Goal: Navigation & Orientation: Find specific page/section

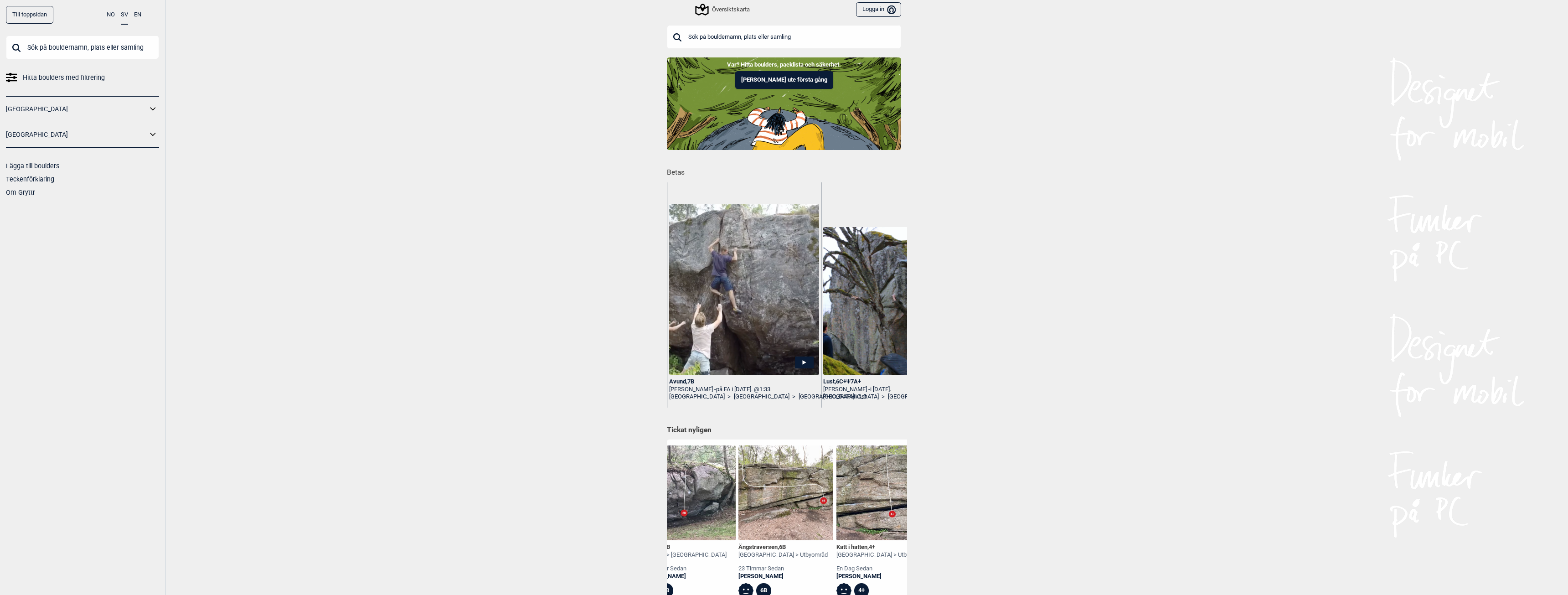
click at [520, 70] on div "Var? Hitta boulders, packlista och säkerhet. [PERSON_NAME] ute första gång" at bounding box center [784, 73] width 1559 height 32
click at [726, 11] on div "Översiktskarta" at bounding box center [723, 10] width 53 height 11
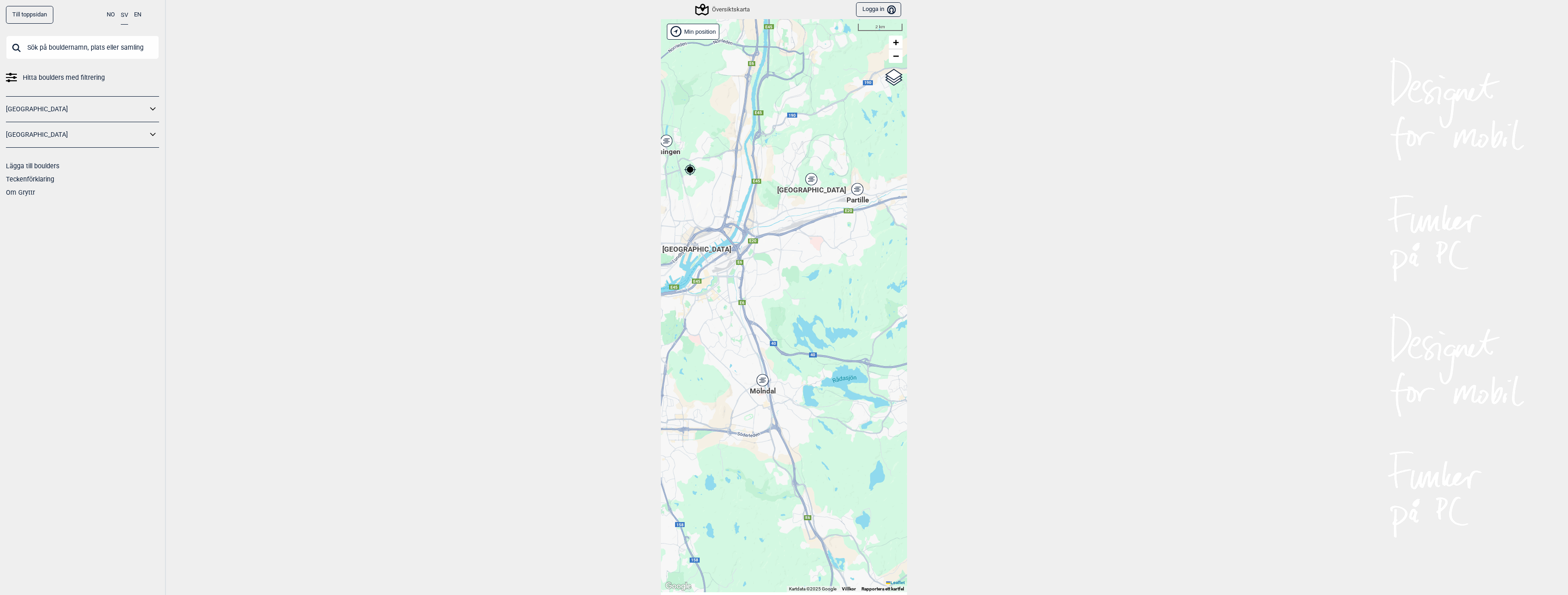
drag, startPoint x: 867, startPoint y: 382, endPoint x: 773, endPoint y: 246, distance: 165.3
click at [773, 246] on div "[PERSON_NAME] posisjon [GEOGRAPHIC_DATA] Stange [GEOGRAPHIC_DATA] syd [GEOGRAPH…" at bounding box center [784, 306] width 246 height 573
click at [761, 384] on icon at bounding box center [762, 380] width 11 height 12
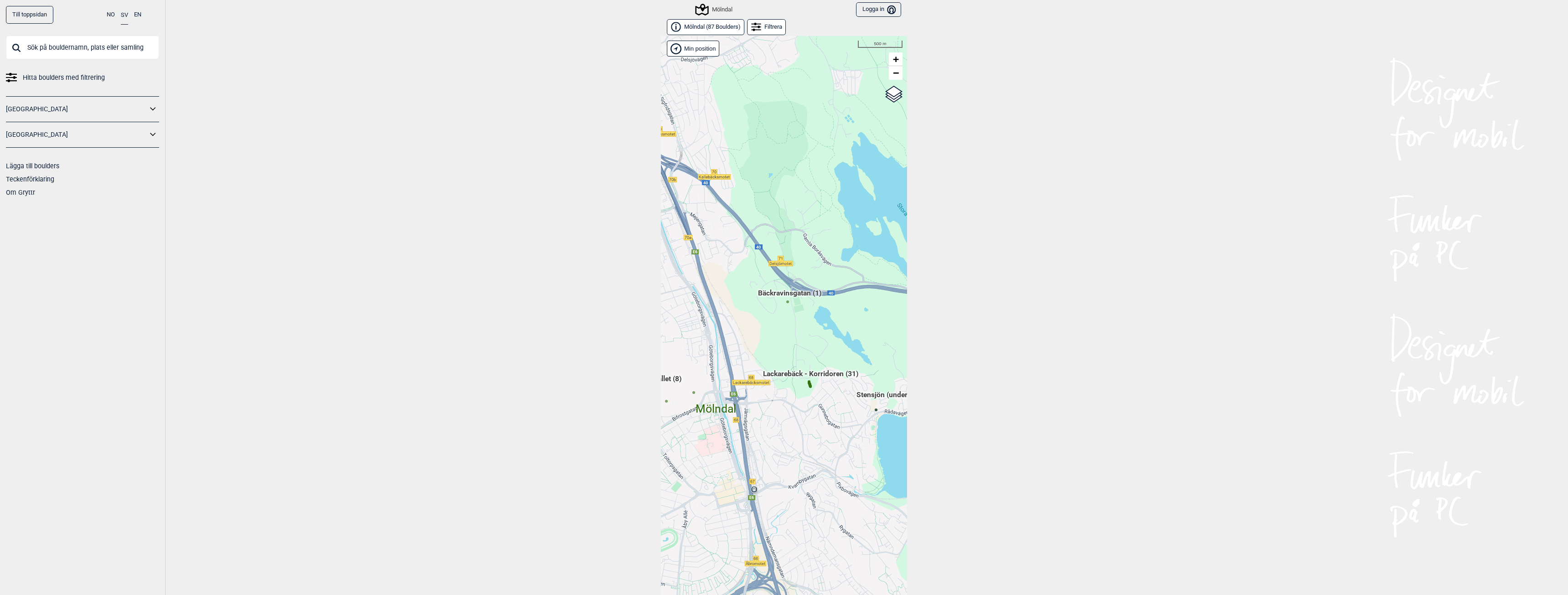
scroll to position [14, 0]
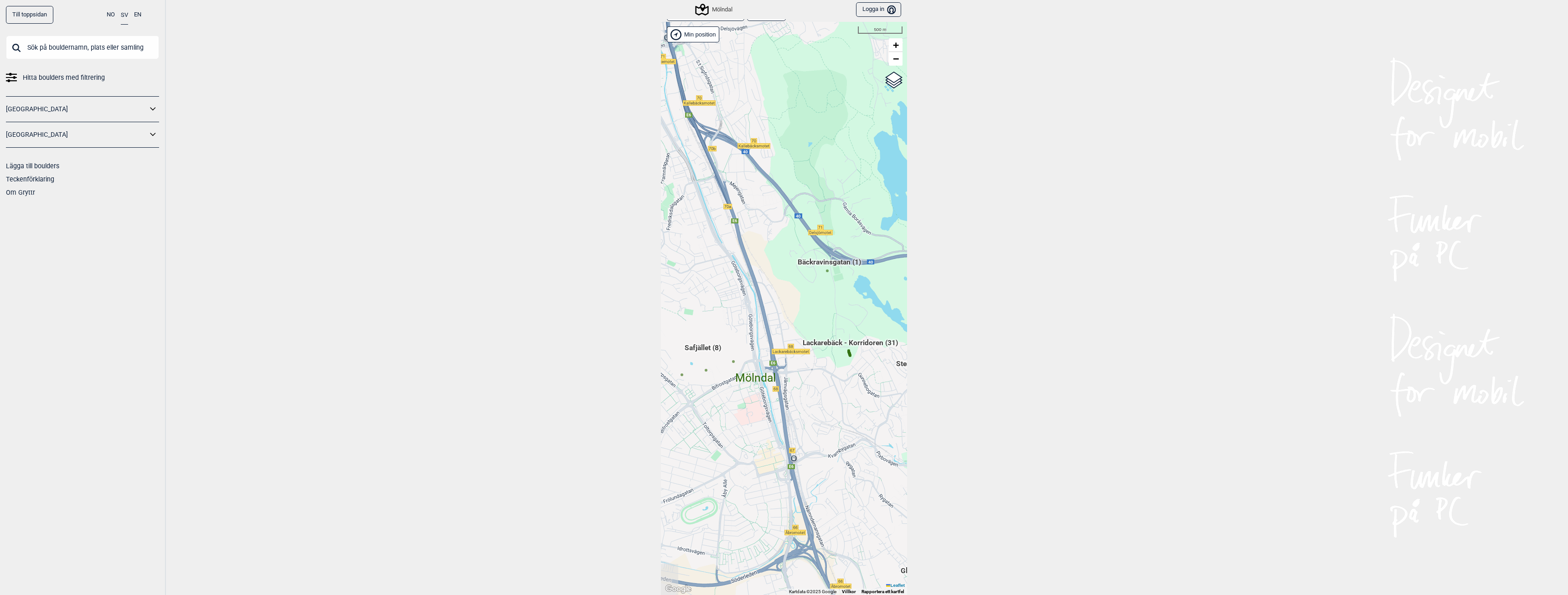
drag, startPoint x: 736, startPoint y: 261, endPoint x: 776, endPoint y: 244, distance: 43.5
click at [776, 244] on div "[PERSON_NAME] posisjon [GEOGRAPHIC_DATA] Stange [GEOGRAPHIC_DATA] syd [GEOGRAPH…" at bounding box center [784, 308] width 246 height 573
click at [837, 341] on span "Lackarebäck - Korridoren (31)" at bounding box center [850, 346] width 95 height 17
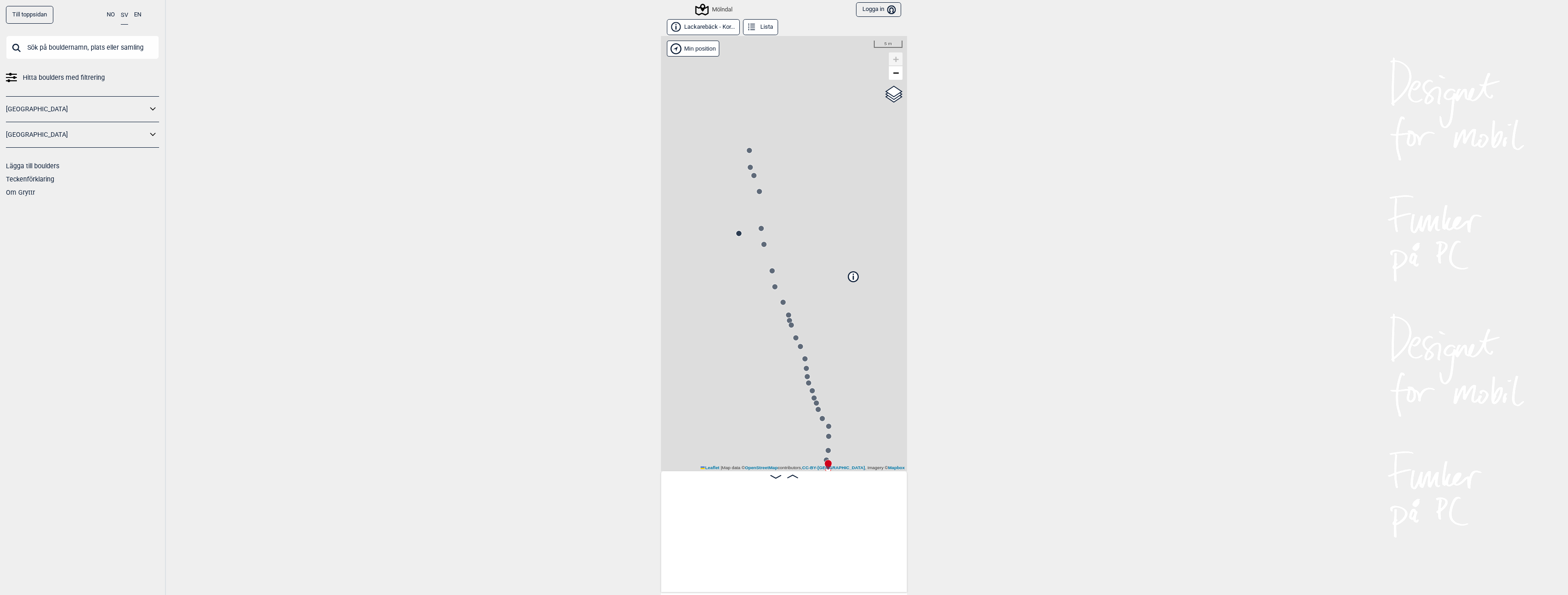
scroll to position [0, 71]
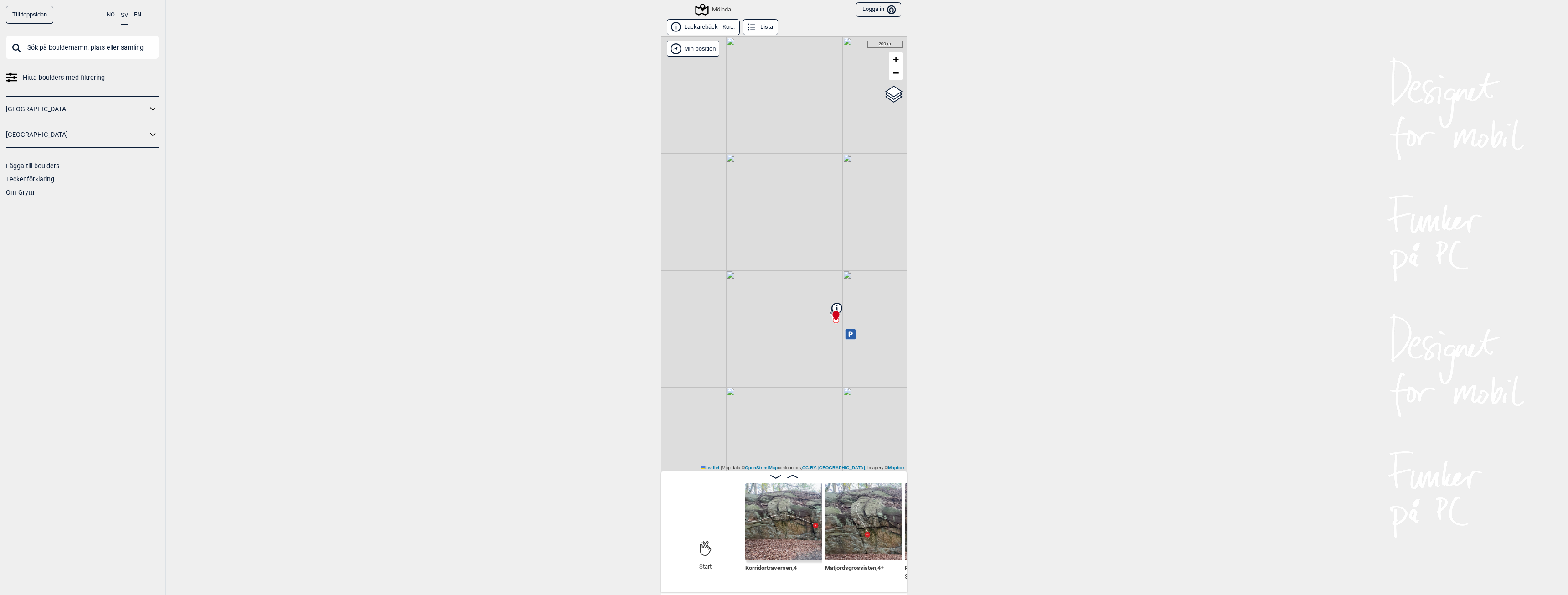
drag, startPoint x: 798, startPoint y: 356, endPoint x: 793, endPoint y: 321, distance: 35.4
click at [793, 321] on div "Mölndal Brukerens posisjon Min position 200 m + − OpenStreetMap Google satellit…" at bounding box center [784, 254] width 246 height 436
drag, startPoint x: 825, startPoint y: 355, endPoint x: 713, endPoint y: 200, distance: 191.2
click at [713, 200] on div "Mölndal Brukerens posisjon Min position 100 m + − OpenStreetMap Google satellit…" at bounding box center [784, 254] width 246 height 436
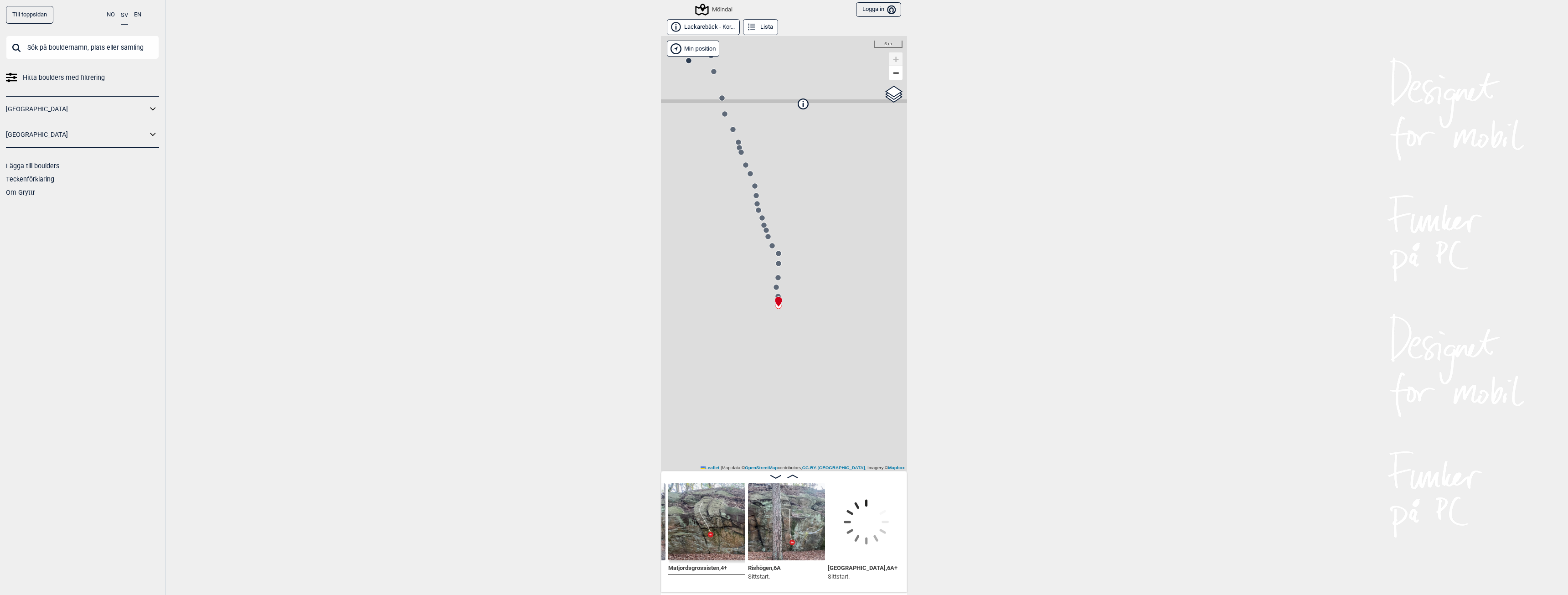
scroll to position [0, 257]
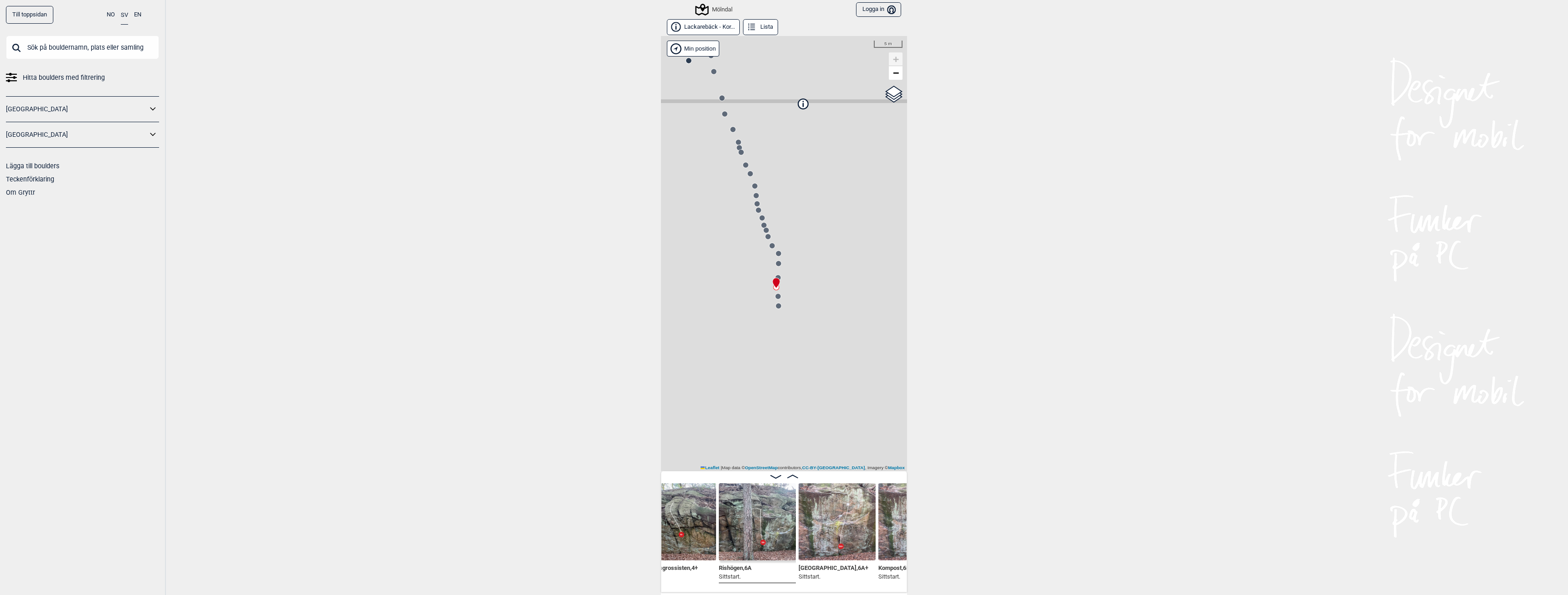
click at [776, 542] on img at bounding box center [757, 521] width 77 height 77
